Goal: Task Accomplishment & Management: Use online tool/utility

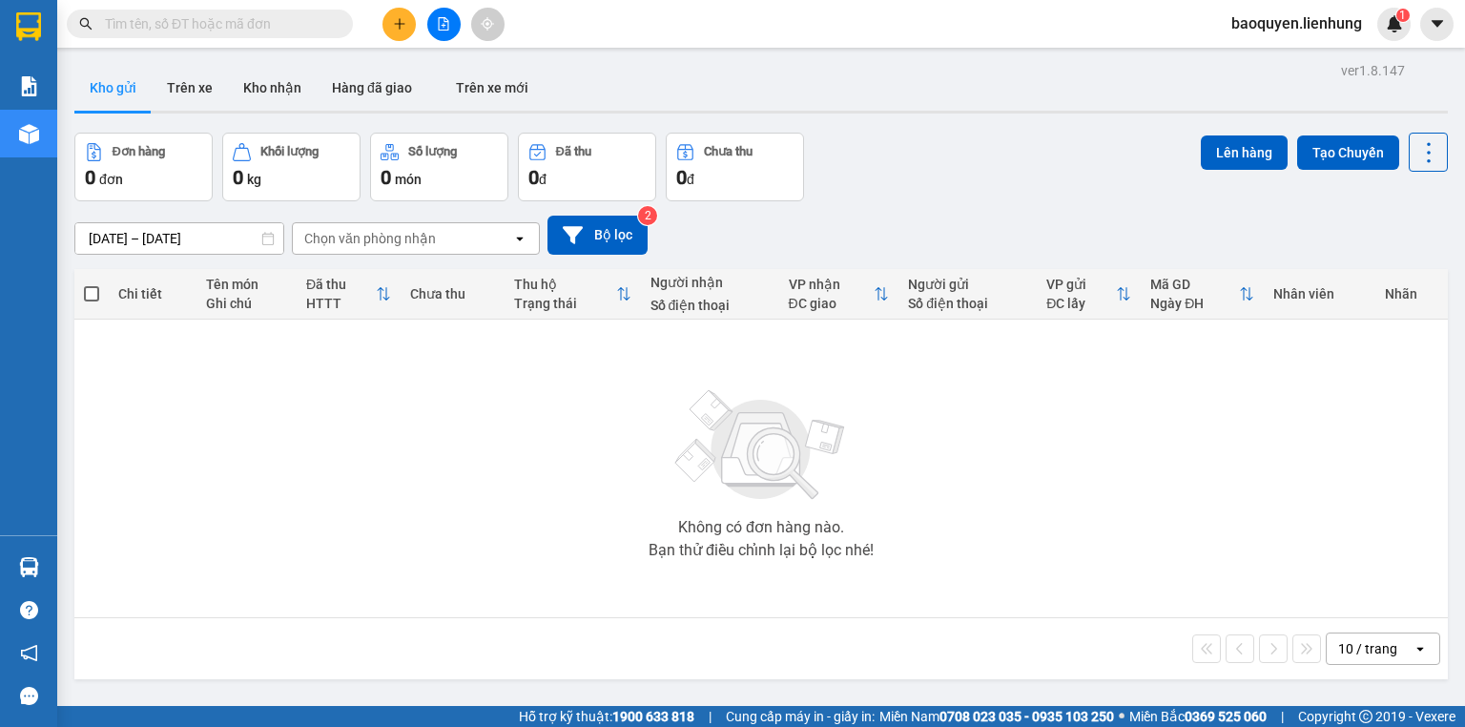
click at [445, 34] on button at bounding box center [443, 24] width 33 height 33
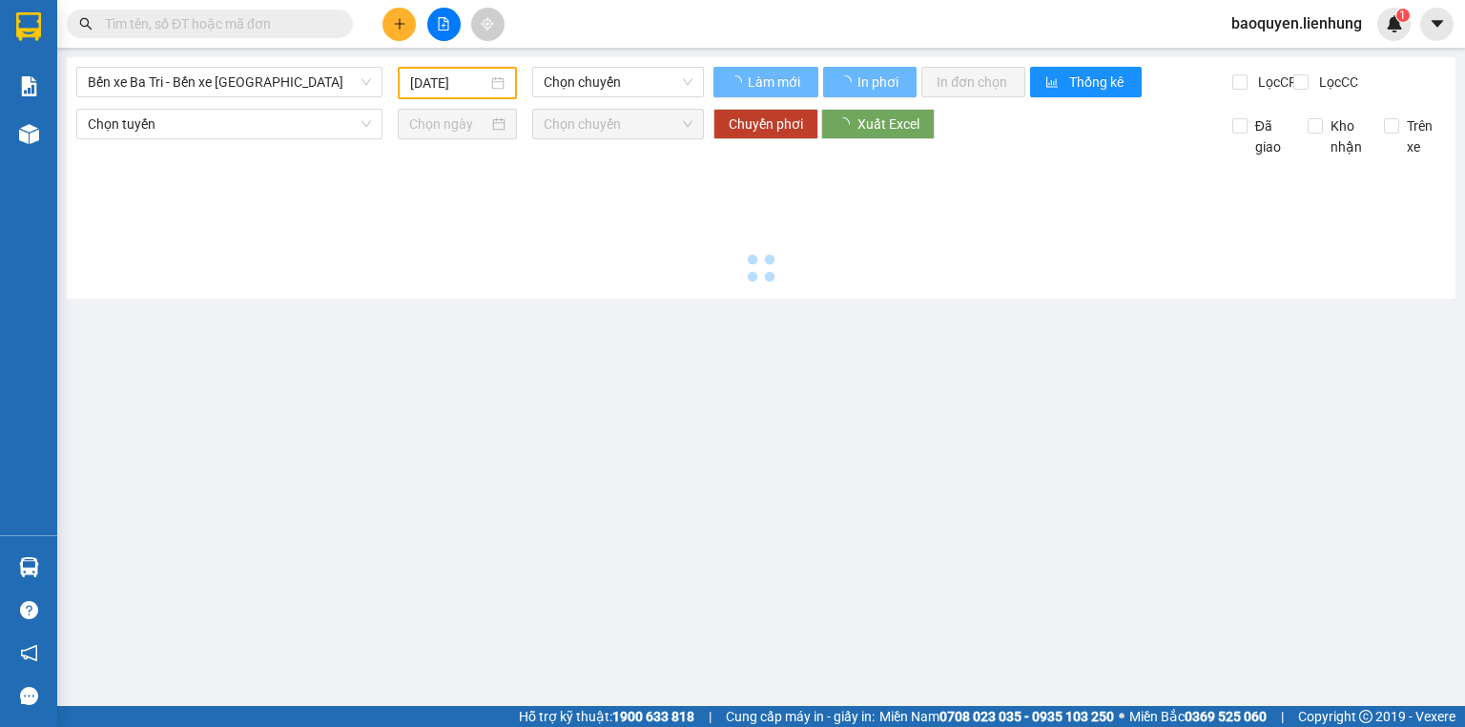
click at [439, 32] on button at bounding box center [443, 24] width 33 height 33
click at [274, 95] on span "Bến xe Ba Tri - Bến xe [GEOGRAPHIC_DATA]" at bounding box center [229, 82] width 283 height 29
type input "[DATE]"
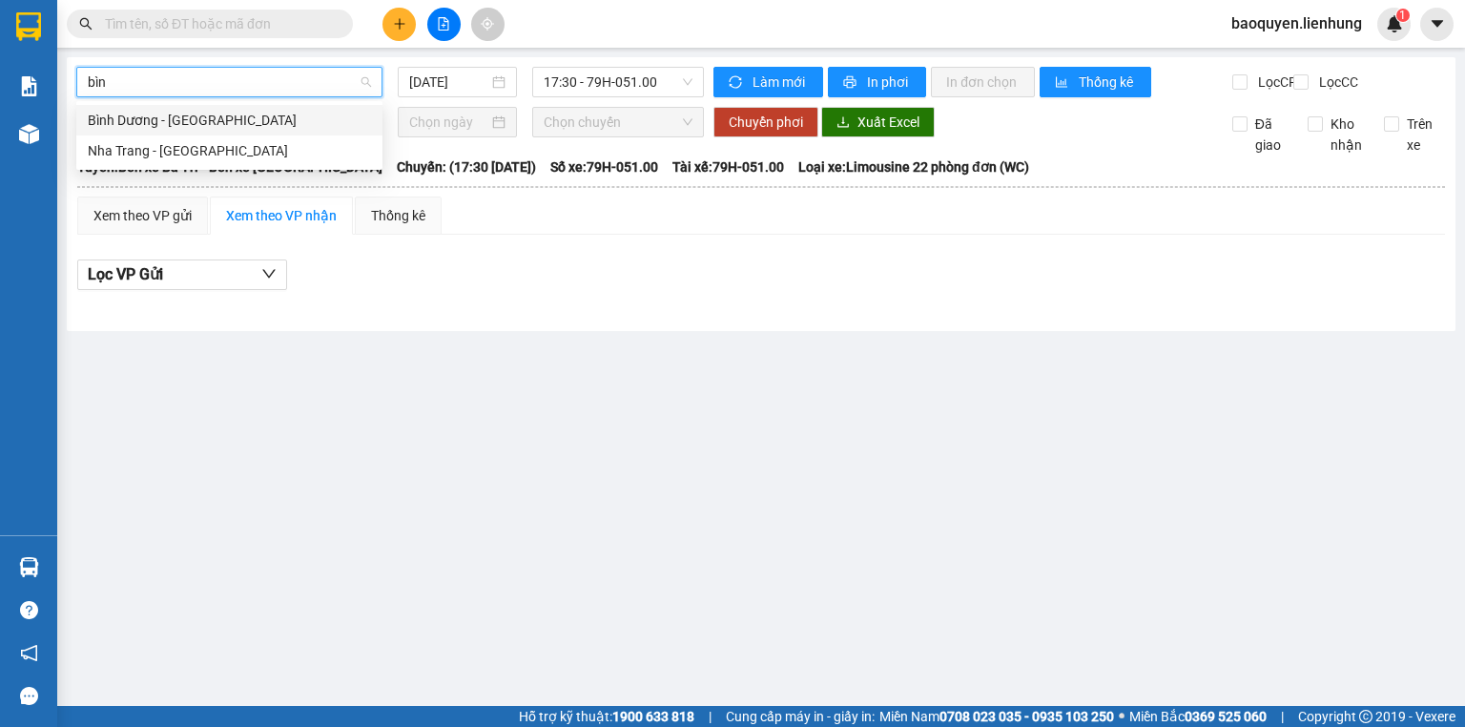
type input "bình"
click at [274, 164] on div "Nha Trang - [GEOGRAPHIC_DATA]" at bounding box center [229, 150] width 306 height 31
type input "[DATE]"
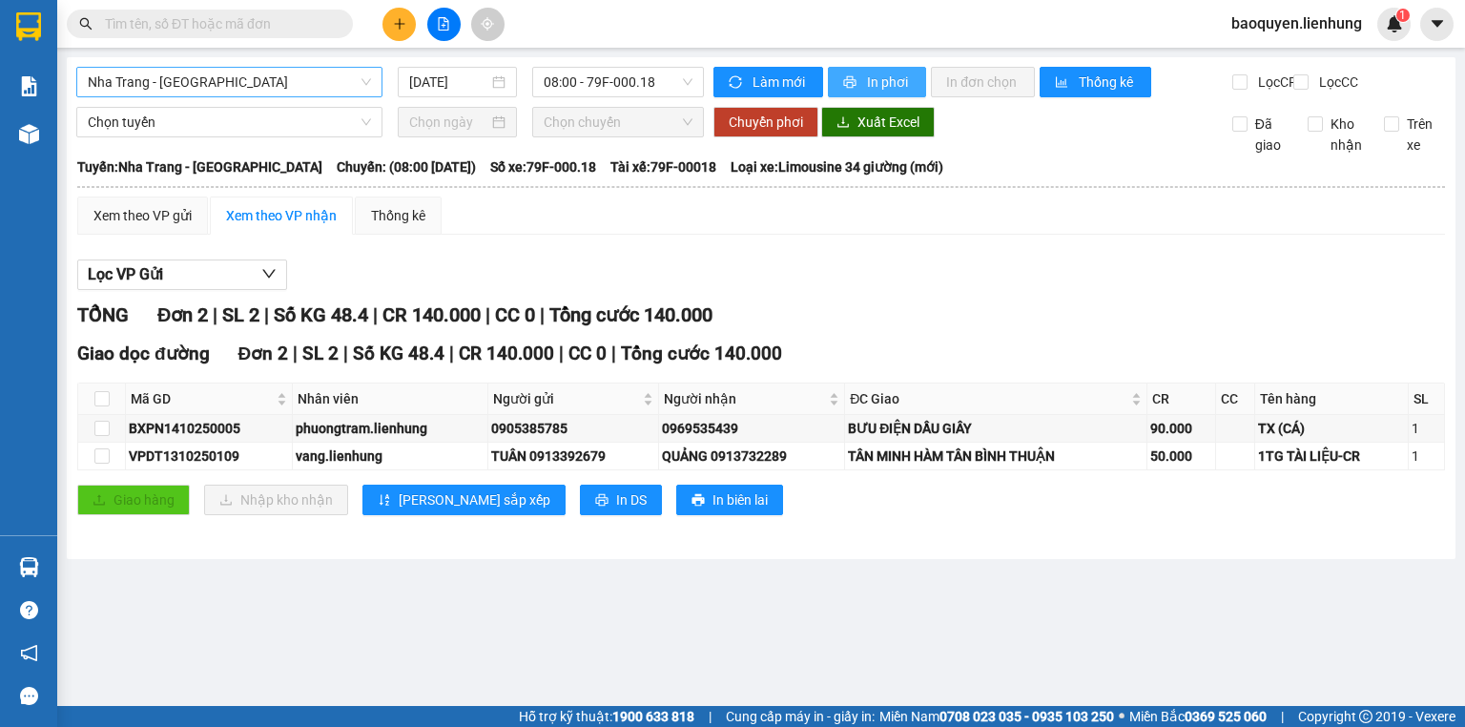
click at [874, 88] on span "In phơi" at bounding box center [889, 82] width 44 height 21
